Goal: Check status: Check status

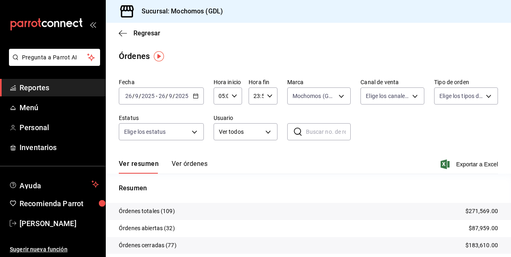
click at [133, 96] on span "/" at bounding box center [133, 96] width 2 height 7
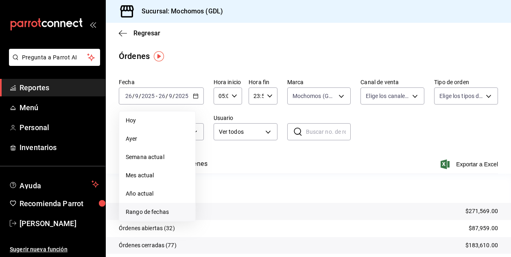
click at [140, 211] on span "Rango de fechas" at bounding box center [157, 212] width 63 height 9
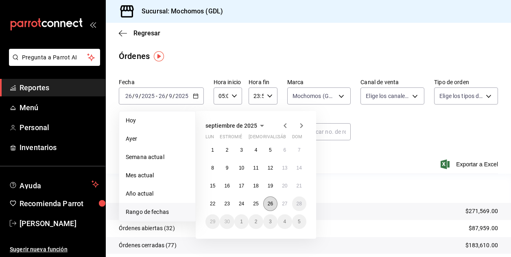
click at [270, 199] on button "26" at bounding box center [270, 203] width 14 height 15
click at [281, 201] on button "27" at bounding box center [284, 203] width 14 height 15
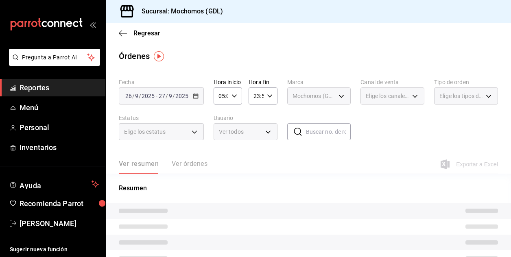
click at [379, 154] on div "Ver resumen Ver órdenes Exportar a Excel" at bounding box center [308, 162] width 379 height 24
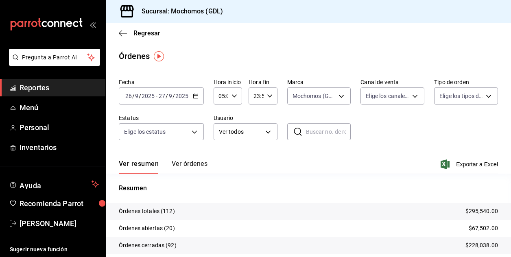
click at [387, 155] on div "Ver resumen Ver órdenes Exportar a Excel" at bounding box center [308, 162] width 379 height 24
click at [222, 98] on input "05:00" at bounding box center [220, 96] width 15 height 16
click at [219, 114] on span "05" at bounding box center [219, 116] width 1 height 7
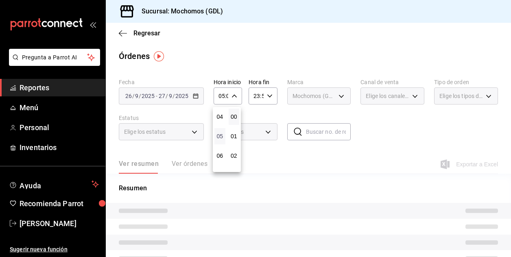
scroll to position [65, 0]
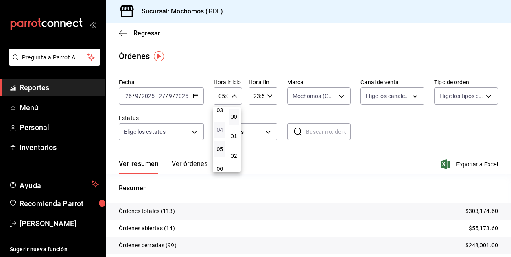
click at [219, 126] on span "04" at bounding box center [219, 129] width 1 height 7
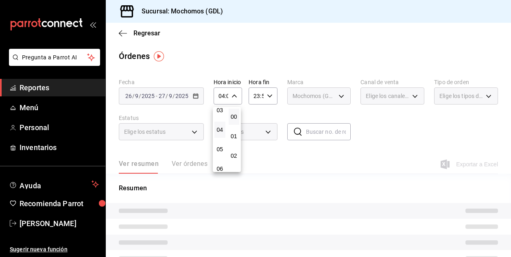
click at [402, 124] on div at bounding box center [255, 128] width 511 height 257
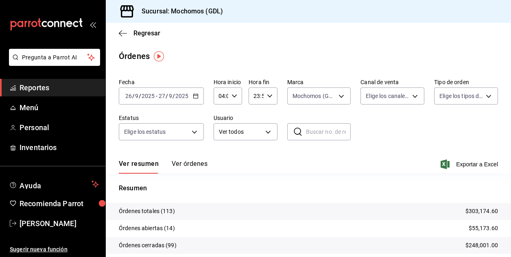
click at [377, 130] on div "Fecha [DATE] [DATE] - [DATE] [DATE] Hora inicio 04:00 Hora inicio Hora fin 23:5…" at bounding box center [308, 112] width 379 height 75
click at [220, 96] on input "04:00" at bounding box center [220, 96] width 15 height 16
click at [220, 139] on span "05" at bounding box center [219, 136] width 1 height 7
type input "05:00"
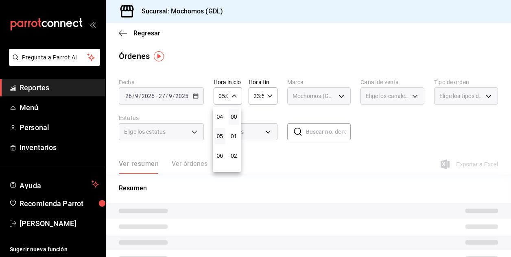
click at [369, 150] on div at bounding box center [255, 128] width 511 height 257
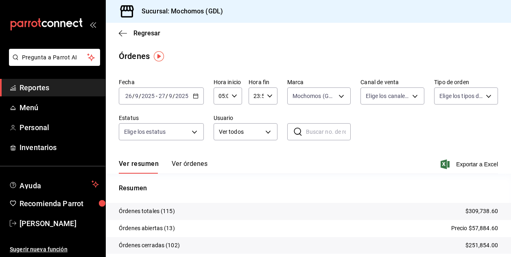
click at [220, 96] on input "05:00" at bounding box center [220, 96] width 15 height 16
click at [219, 115] on span "05" at bounding box center [219, 116] width 1 height 7
click at [219, 129] on span "04" at bounding box center [219, 129] width 1 height 7
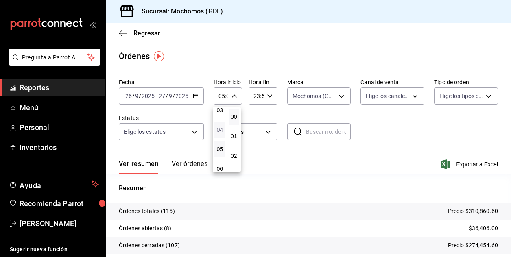
type input "04:00"
click at [400, 130] on div at bounding box center [255, 128] width 511 height 257
click at [315, 38] on div "Regresar" at bounding box center [308, 33] width 405 height 21
